Goal: Task Accomplishment & Management: Use online tool/utility

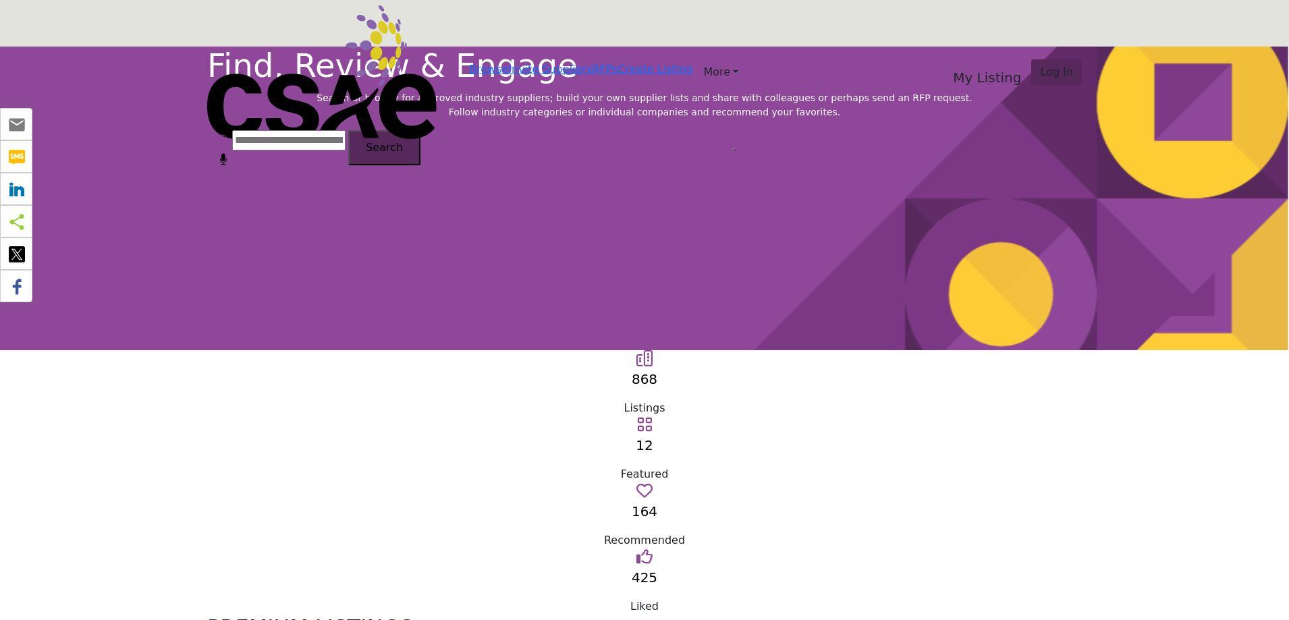
click at [210, 152] on div "Find, Review & Engage Search or browse for approved industry suppliers; build y…" at bounding box center [644, 199] width 1289 height 304
click at [403, 154] on span "Search" at bounding box center [384, 147] width 37 height 13
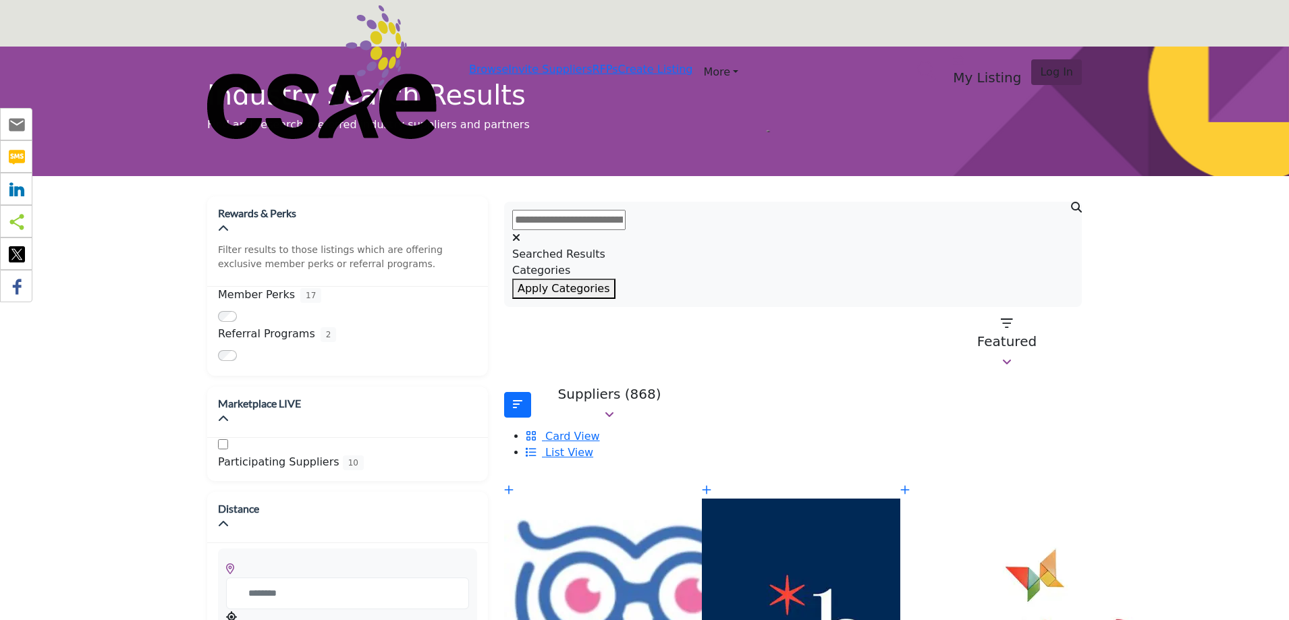
click at [625, 210] on input "text" at bounding box center [568, 220] width 113 height 20
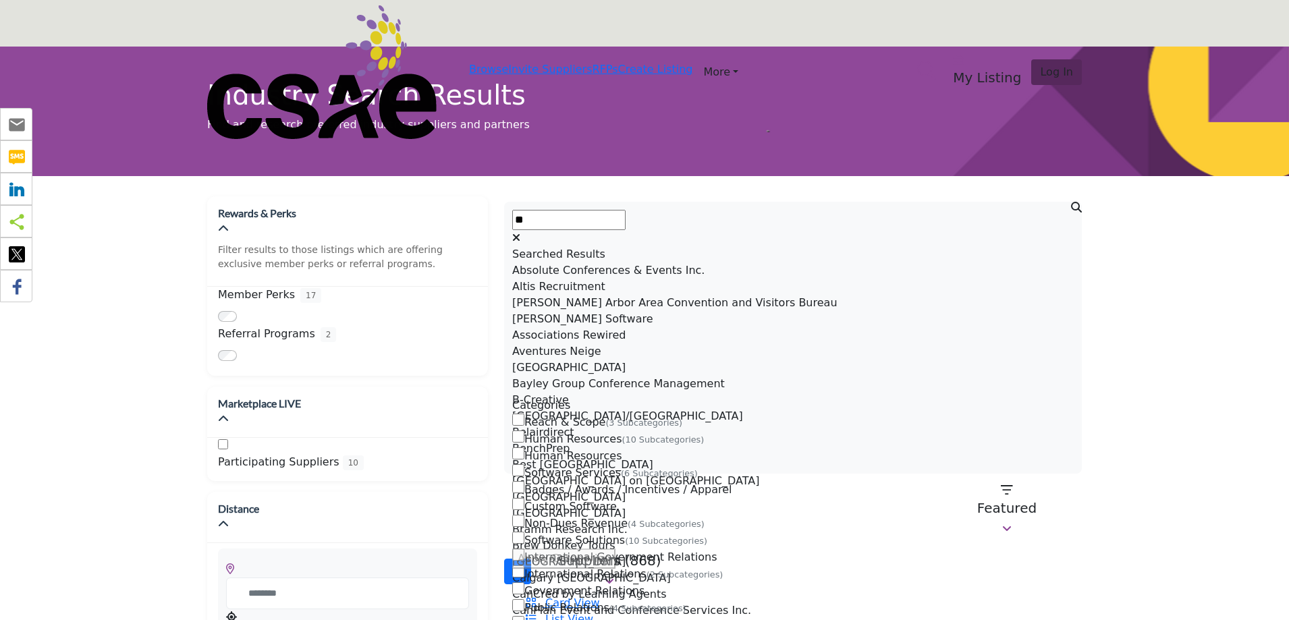
type input "*"
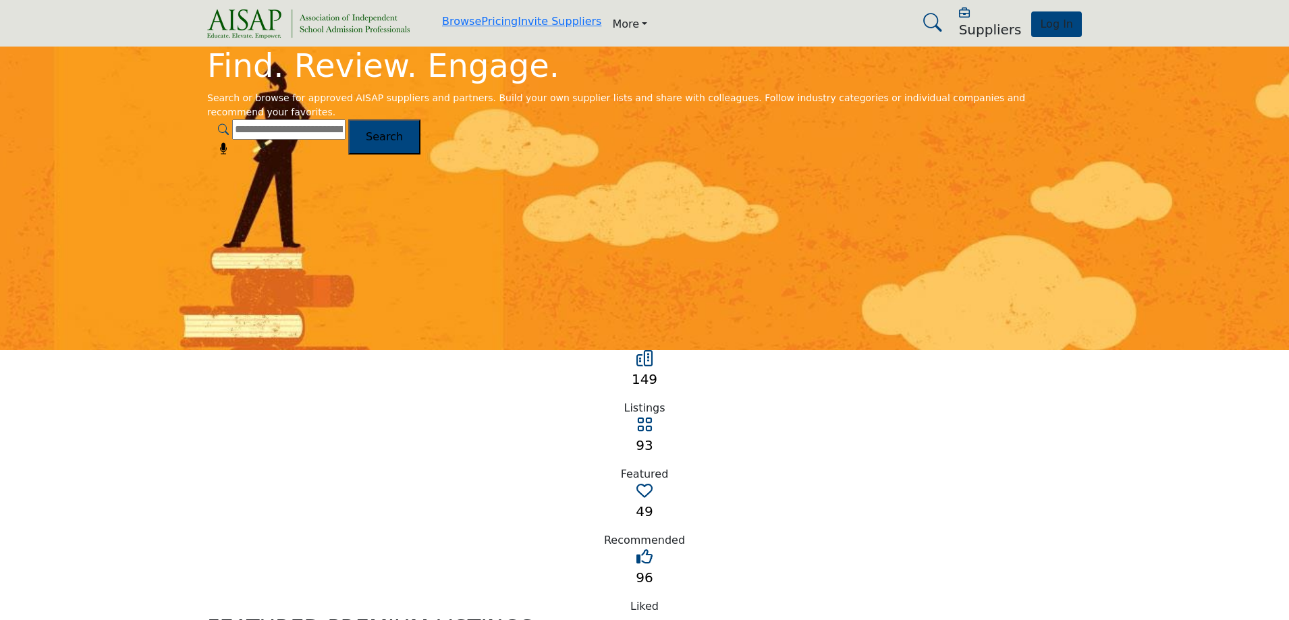
click at [403, 143] on span "Search" at bounding box center [384, 136] width 37 height 13
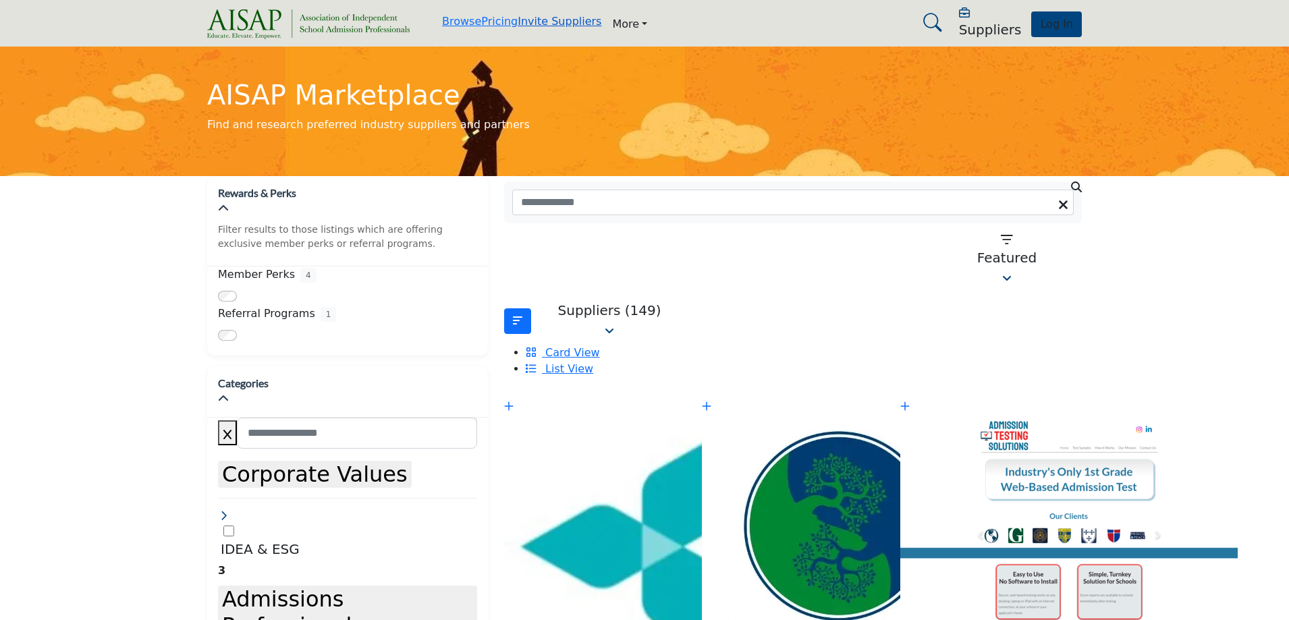
click at [565, 23] on link "Invite Suppliers" at bounding box center [560, 21] width 84 height 13
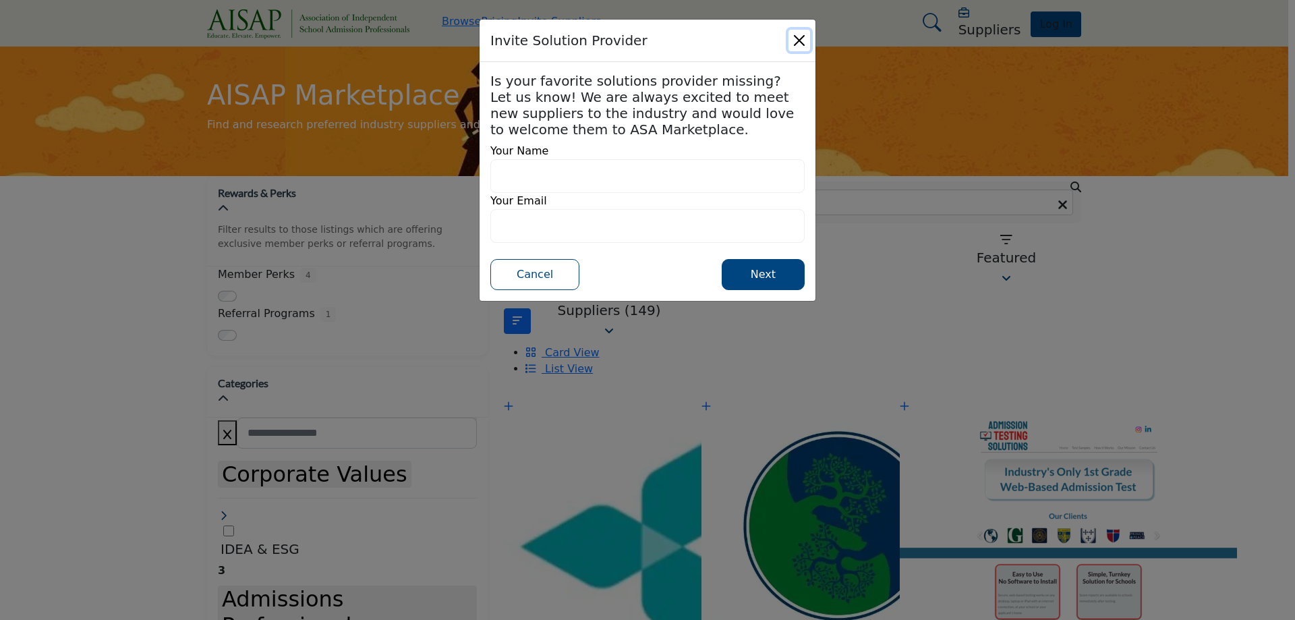
click at [800, 38] on button "Close" at bounding box center [800, 41] width 22 height 22
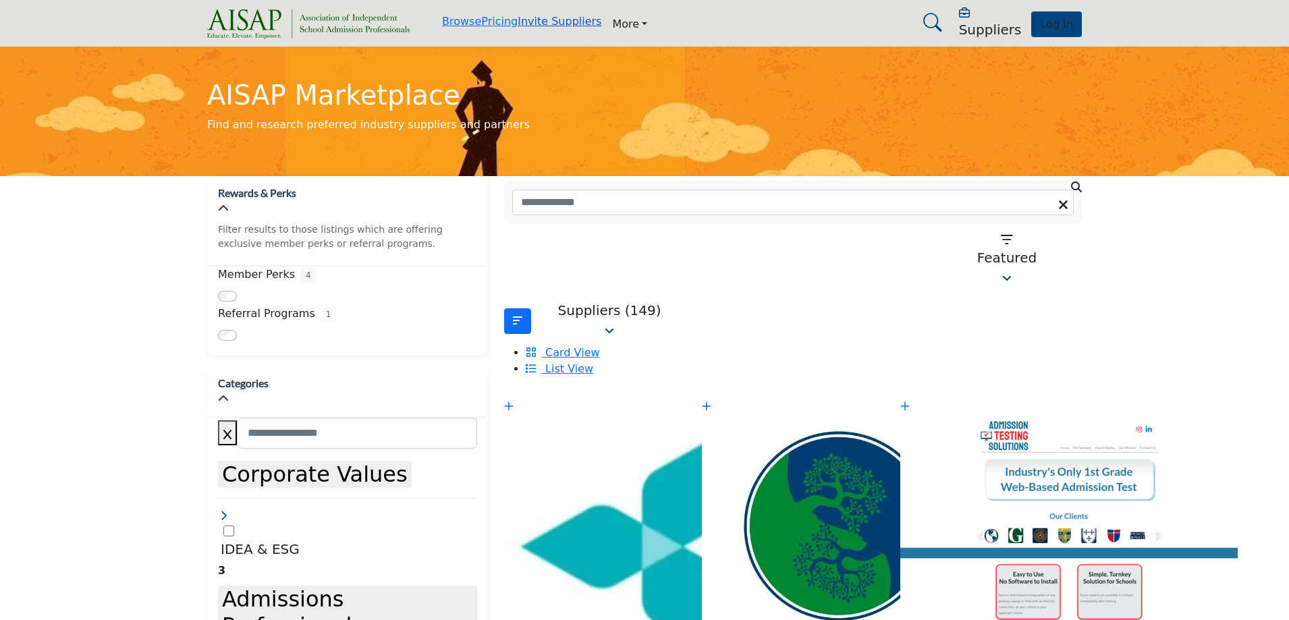
click at [570, 27] on link "Invite Suppliers" at bounding box center [560, 21] width 84 height 13
